Goal: Task Accomplishment & Management: Complete application form

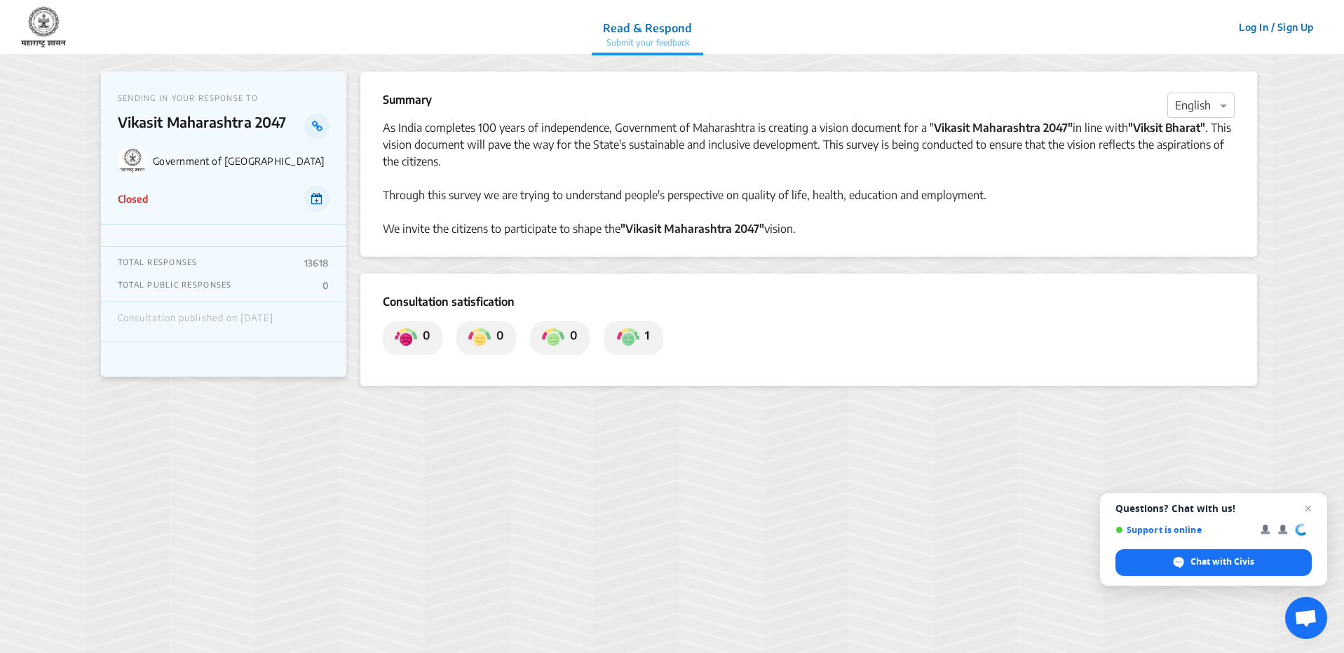
click at [317, 193] on icon at bounding box center [316, 198] width 11 height 11
click at [1283, 29] on button "Log In / Sign Up" at bounding box center [1276, 27] width 93 height 22
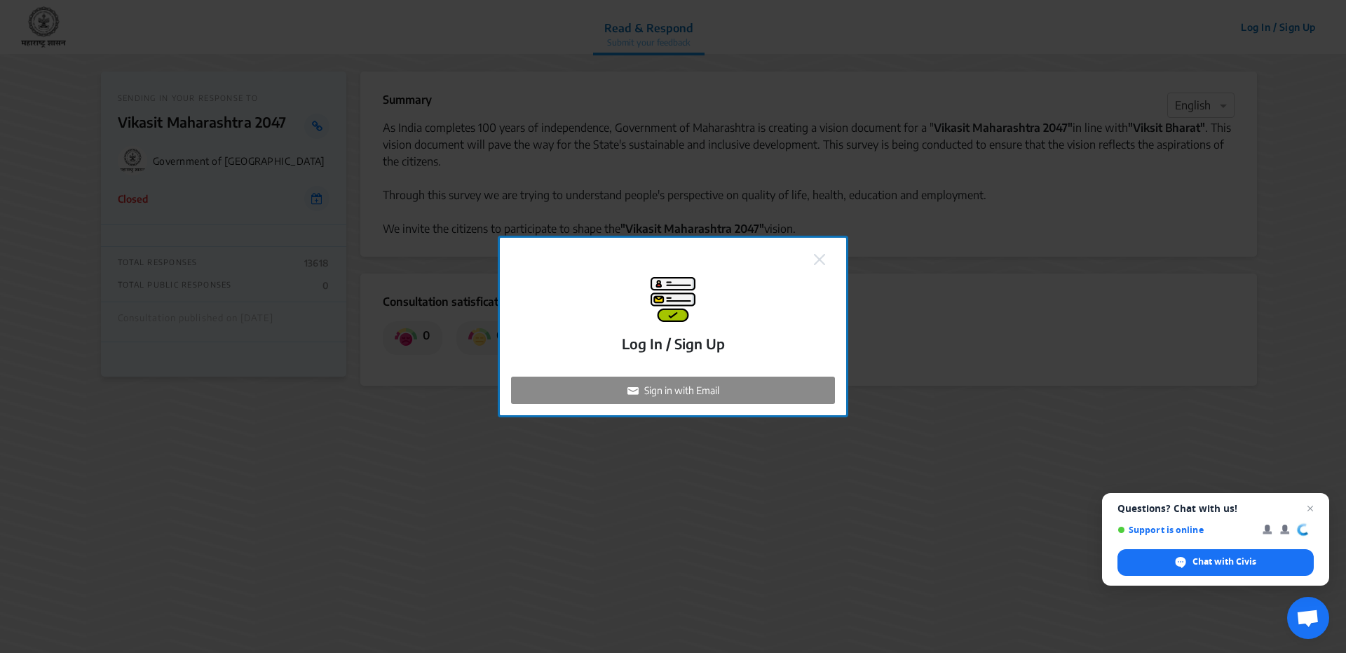
click at [683, 395] on p "Sign in with Email" at bounding box center [681, 390] width 75 height 15
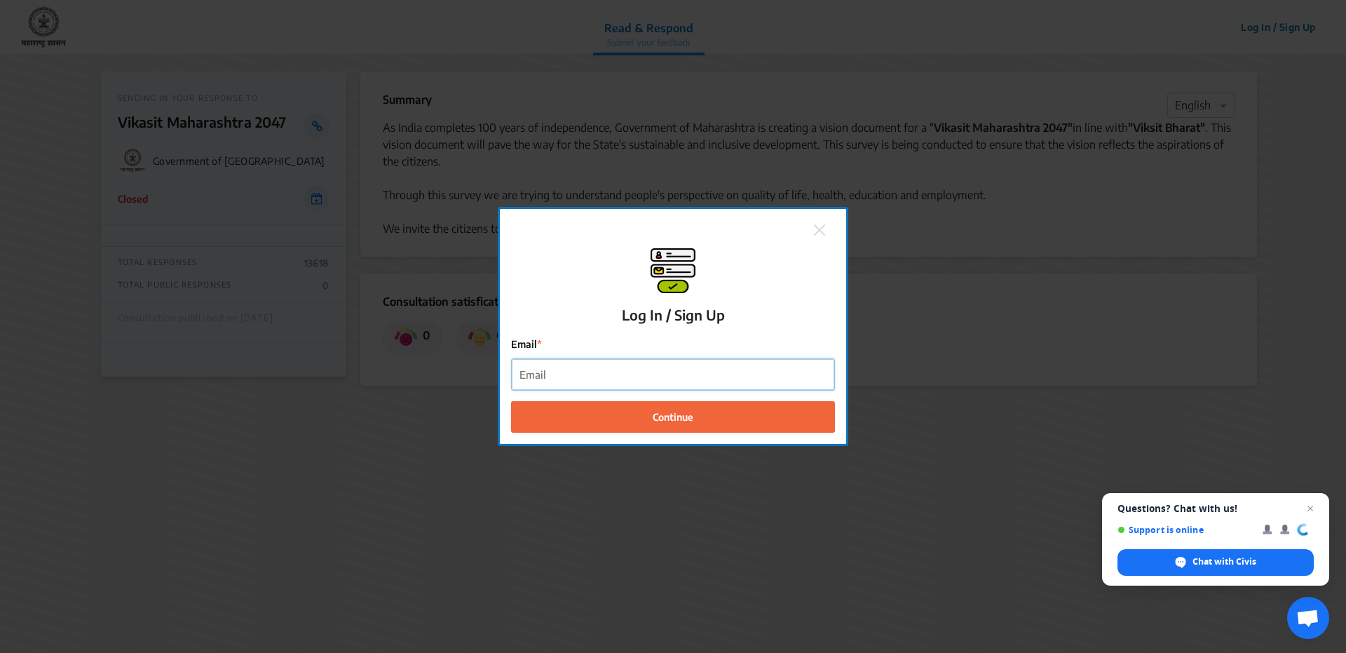
click at [593, 369] on input "Email" at bounding box center [673, 375] width 322 height 32
click at [739, 382] on input "Email" at bounding box center [673, 375] width 322 height 32
click at [726, 370] on input "Email" at bounding box center [673, 375] width 322 height 32
click at [1311, 507] on span "Open chat" at bounding box center [1311, 509] width 18 height 18
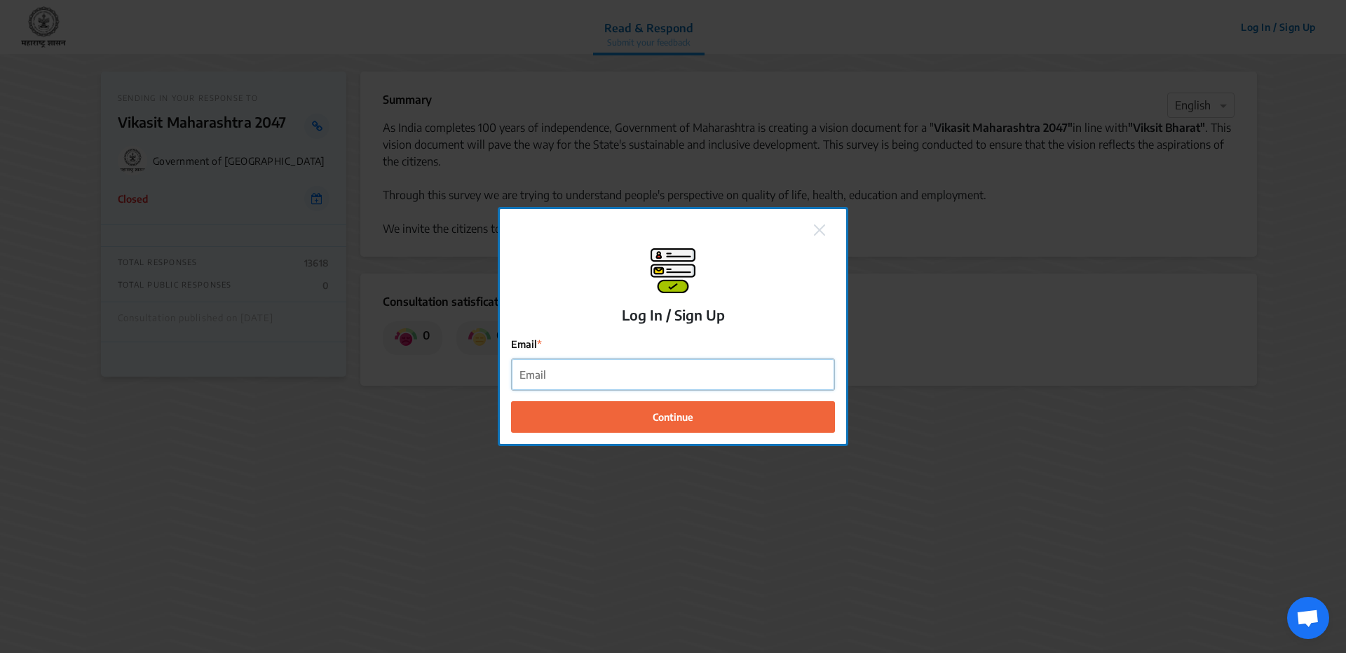
click at [555, 376] on input "Email" at bounding box center [673, 375] width 322 height 32
drag, startPoint x: 512, startPoint y: 346, endPoint x: 547, endPoint y: 346, distance: 35.1
click at [546, 346] on label "Email" at bounding box center [673, 344] width 324 height 15
click at [666, 323] on p "Log In / Sign Up" at bounding box center [673, 315] width 103 height 21
drag, startPoint x: 728, startPoint y: 322, endPoint x: 608, endPoint y: 317, distance: 120.0
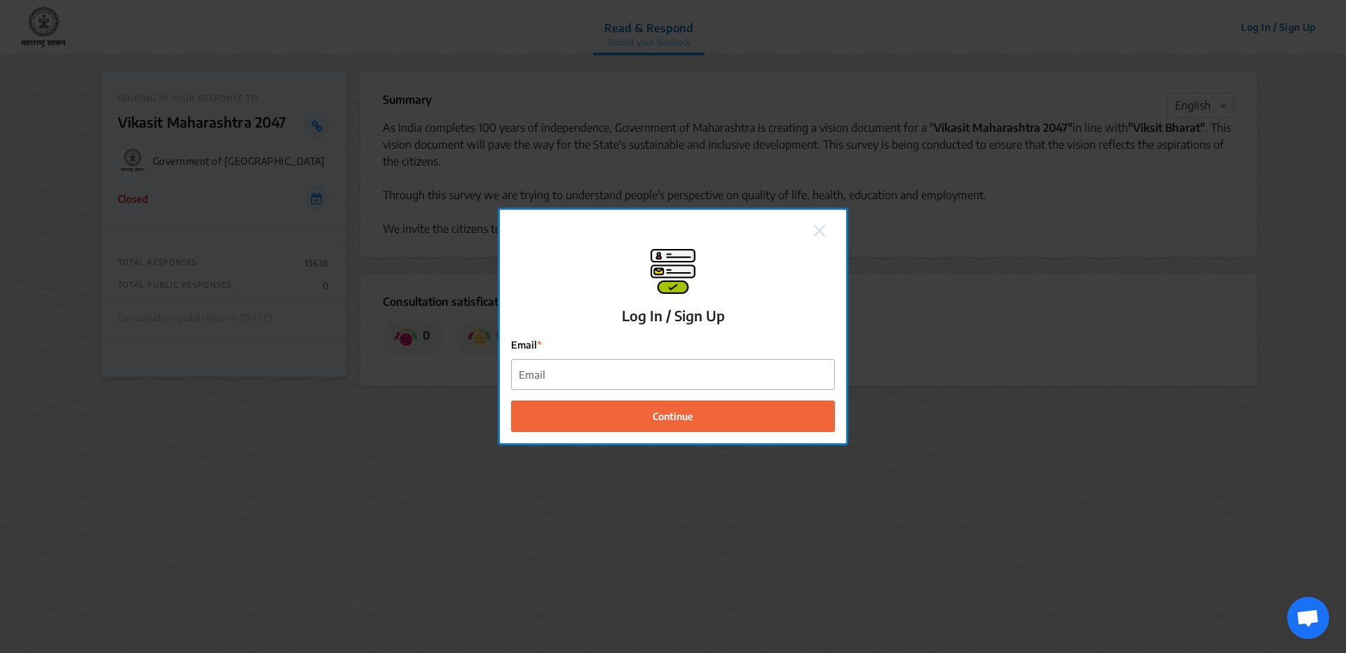
click at [609, 317] on div "Log In / Sign Up Email Continue" at bounding box center [673, 341] width 324 height 184
click at [608, 318] on div "Log In / Sign Up Email Continue" at bounding box center [673, 341] width 324 height 184
